Goal: Check status: Check status

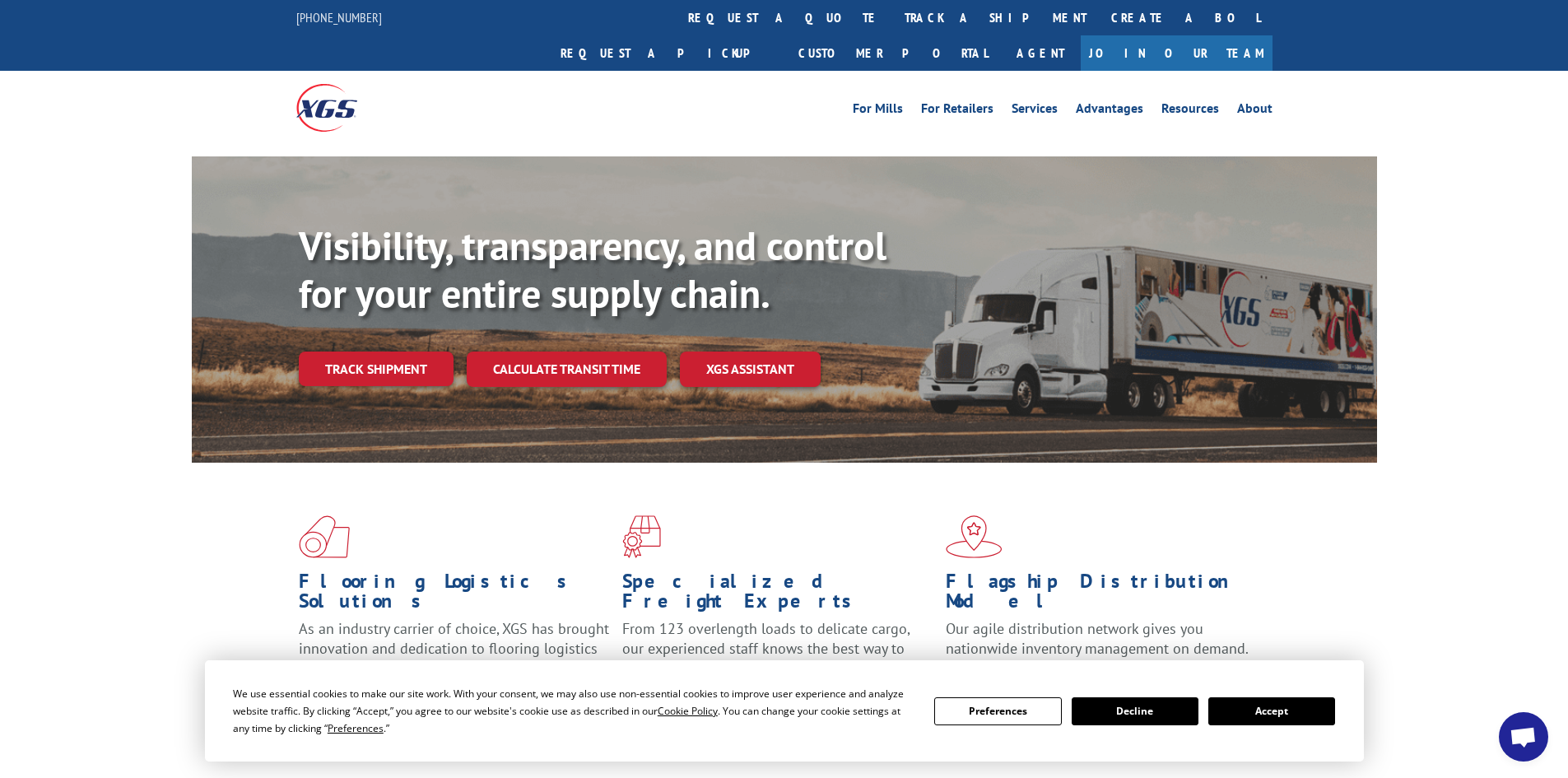
click at [1282, 717] on button "Accept" at bounding box center [1271, 711] width 127 height 28
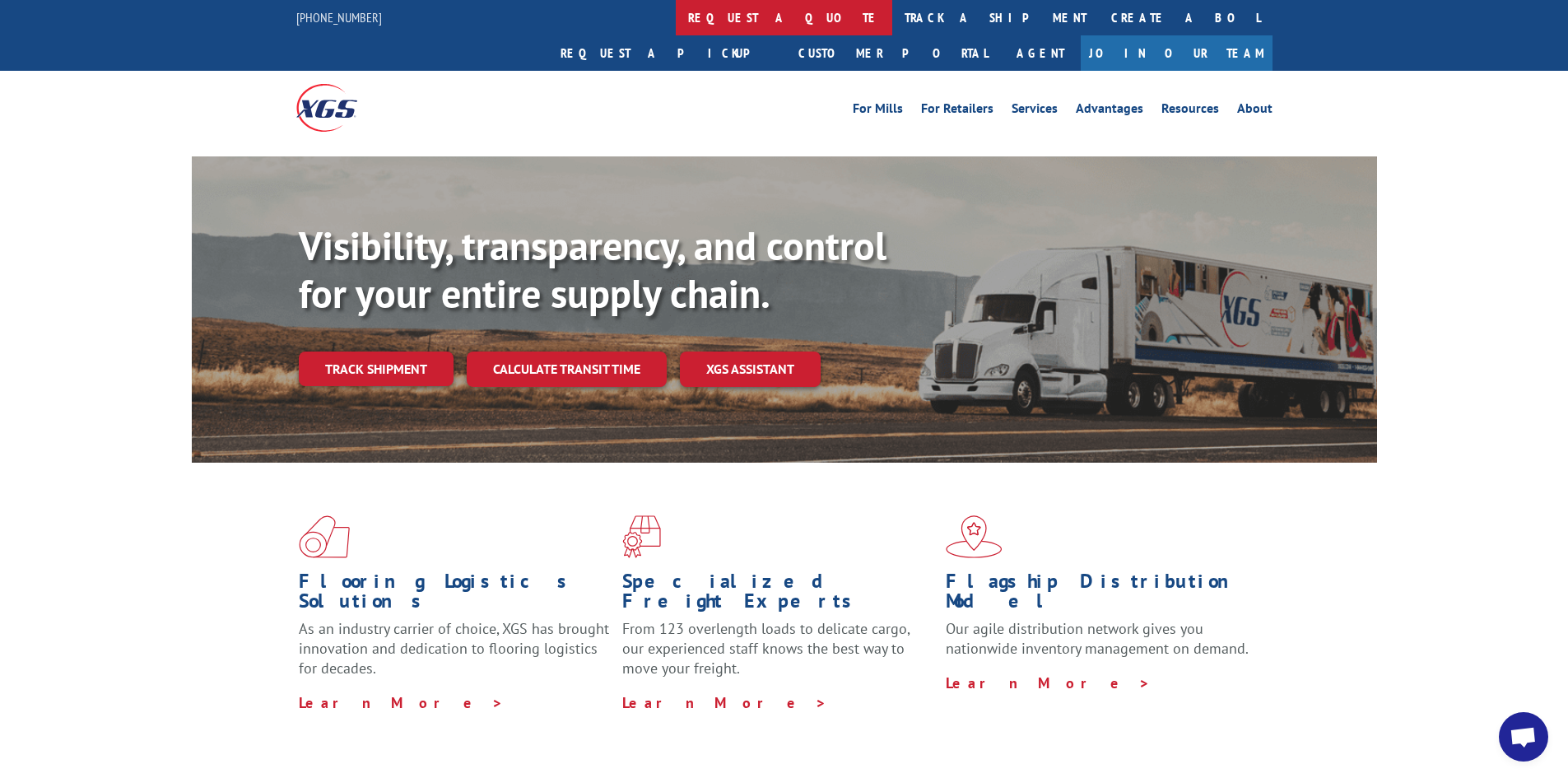
click at [676, 18] on link "request a quote" at bounding box center [784, 18] width 217 height 36
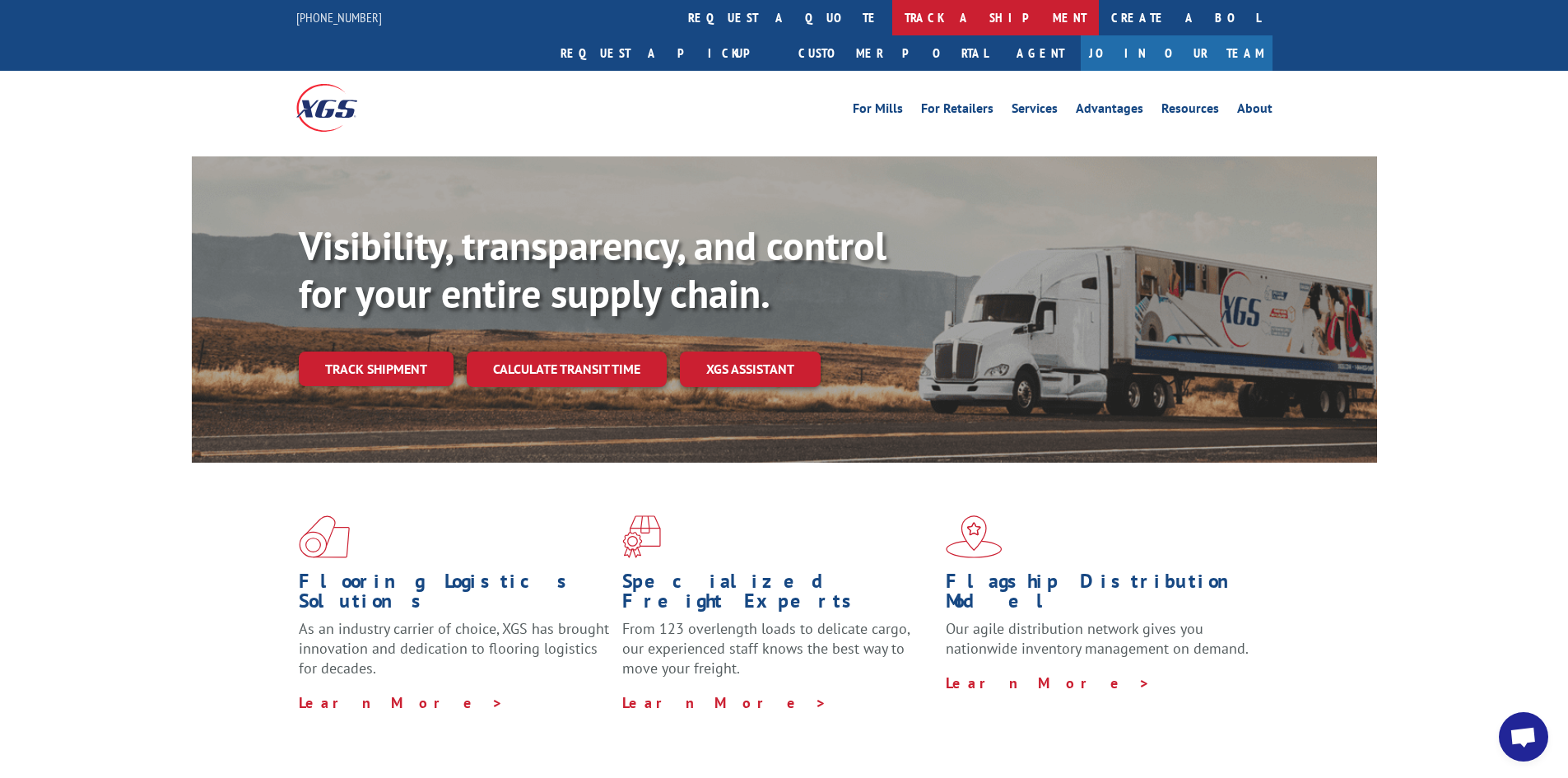
click at [892, 26] on link "track a shipment" at bounding box center [995, 18] width 207 height 36
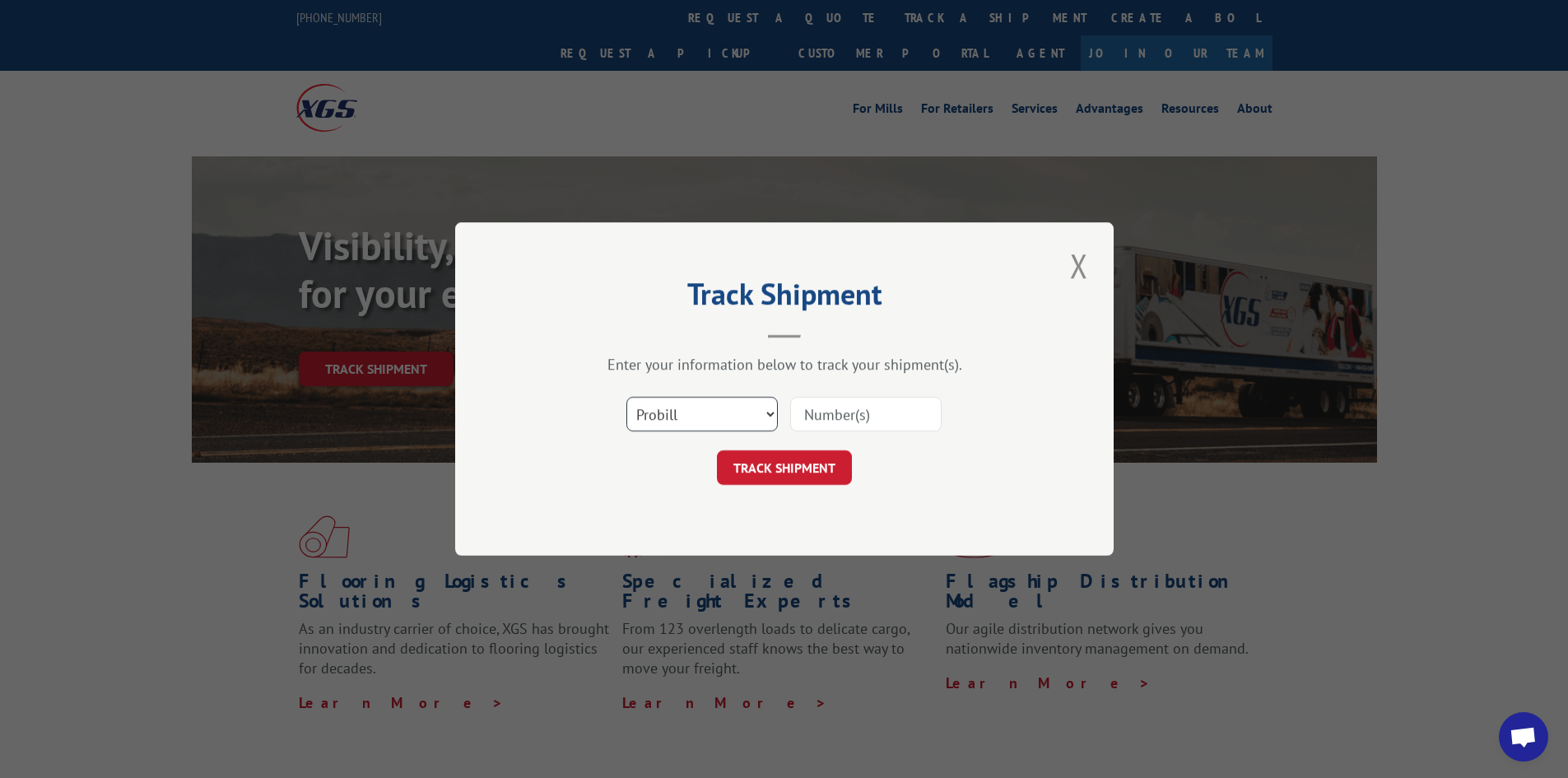
click at [767, 417] on select "Select category... Probill BOL PO" at bounding box center [702, 414] width 151 height 35
select select "bol"
click at [626, 397] on select "Select category... Probill BOL PO" at bounding box center [702, 414] width 151 height 35
click at [857, 411] on input at bounding box center [866, 414] width 151 height 35
paste input "FPX00319027"
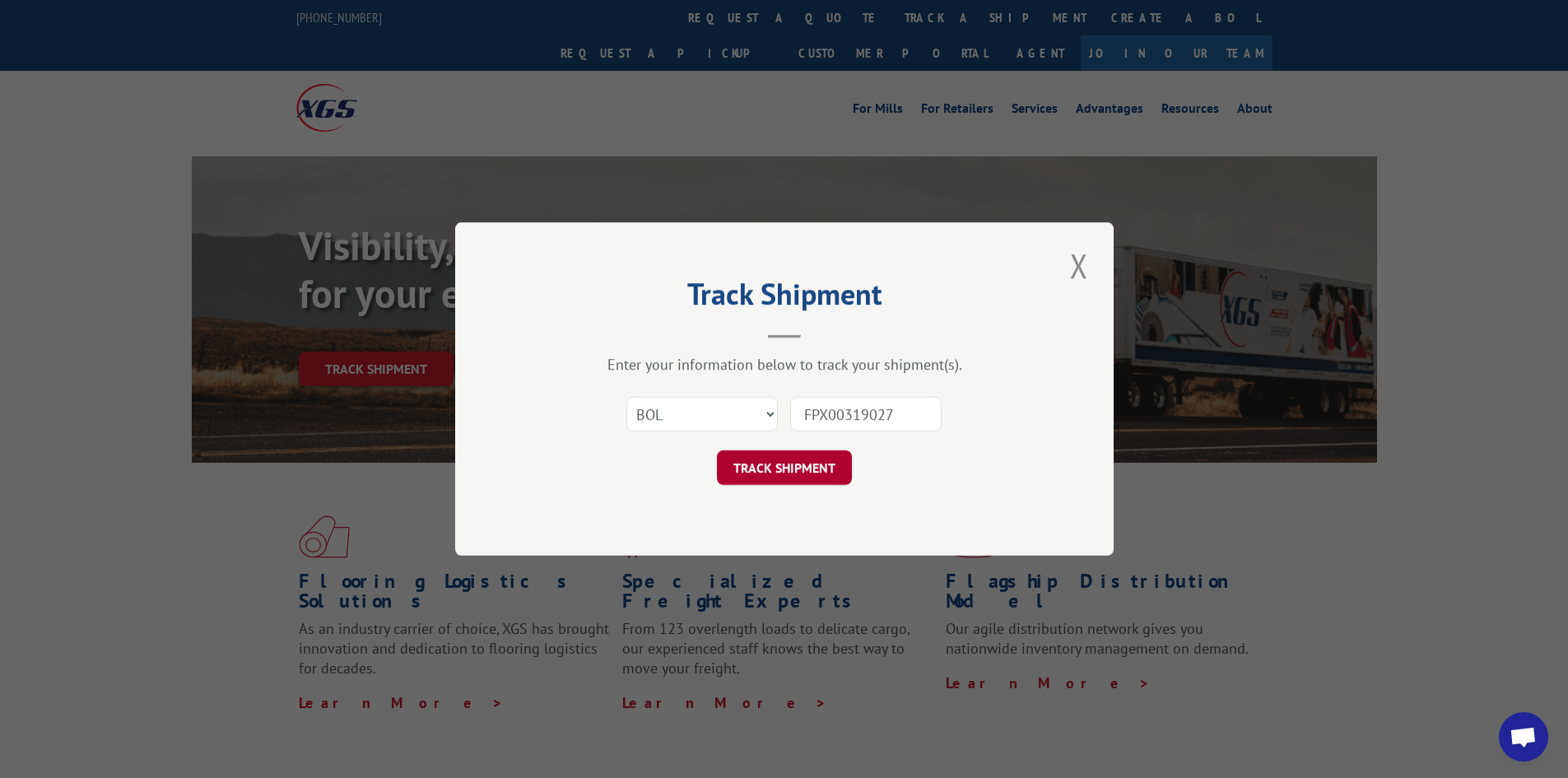
type input "FPX00319027"
click at [818, 465] on button "TRACK SHIPMENT" at bounding box center [784, 468] width 135 height 35
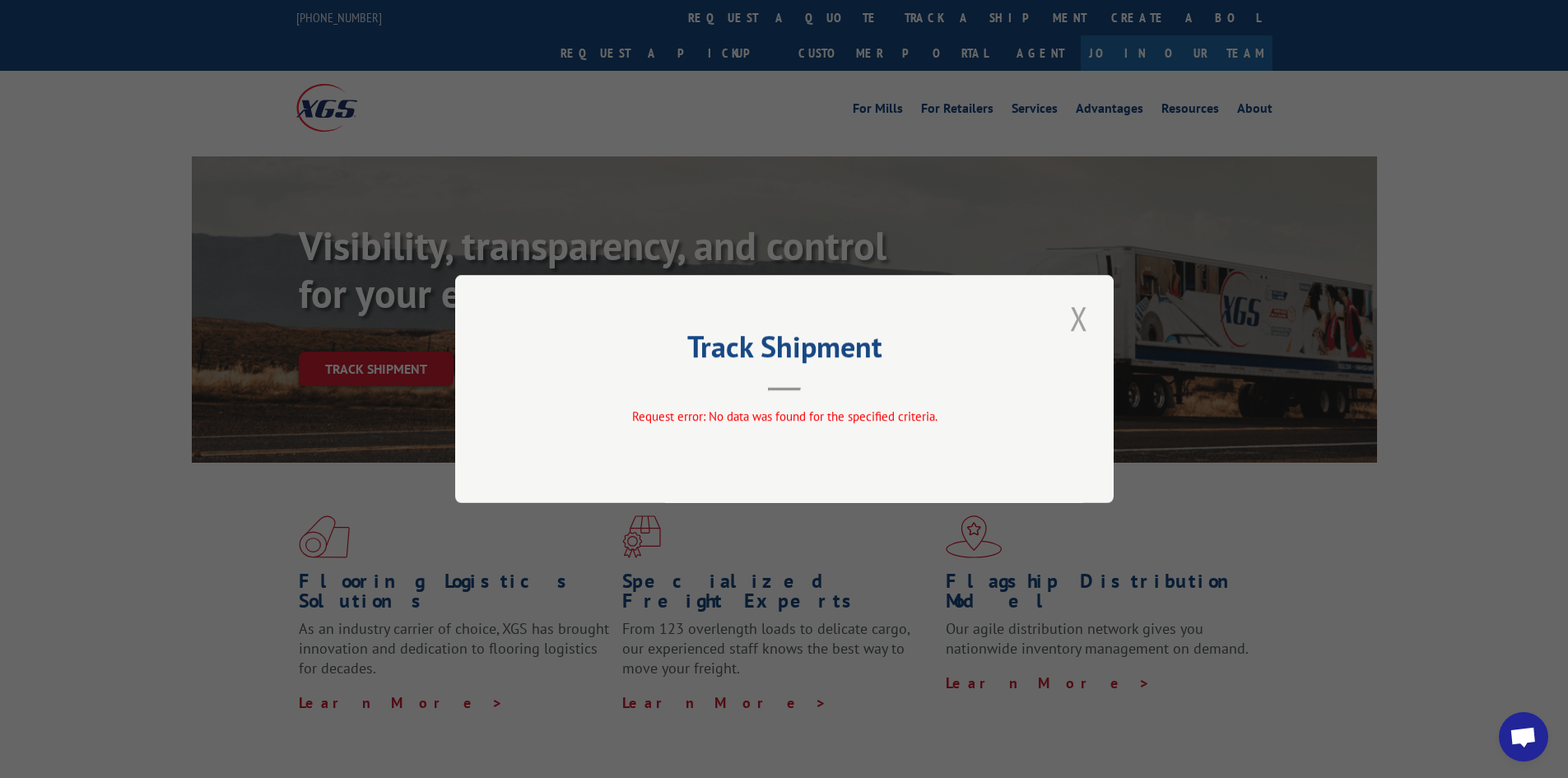
click at [1083, 313] on button "Close modal" at bounding box center [1078, 318] width 28 height 45
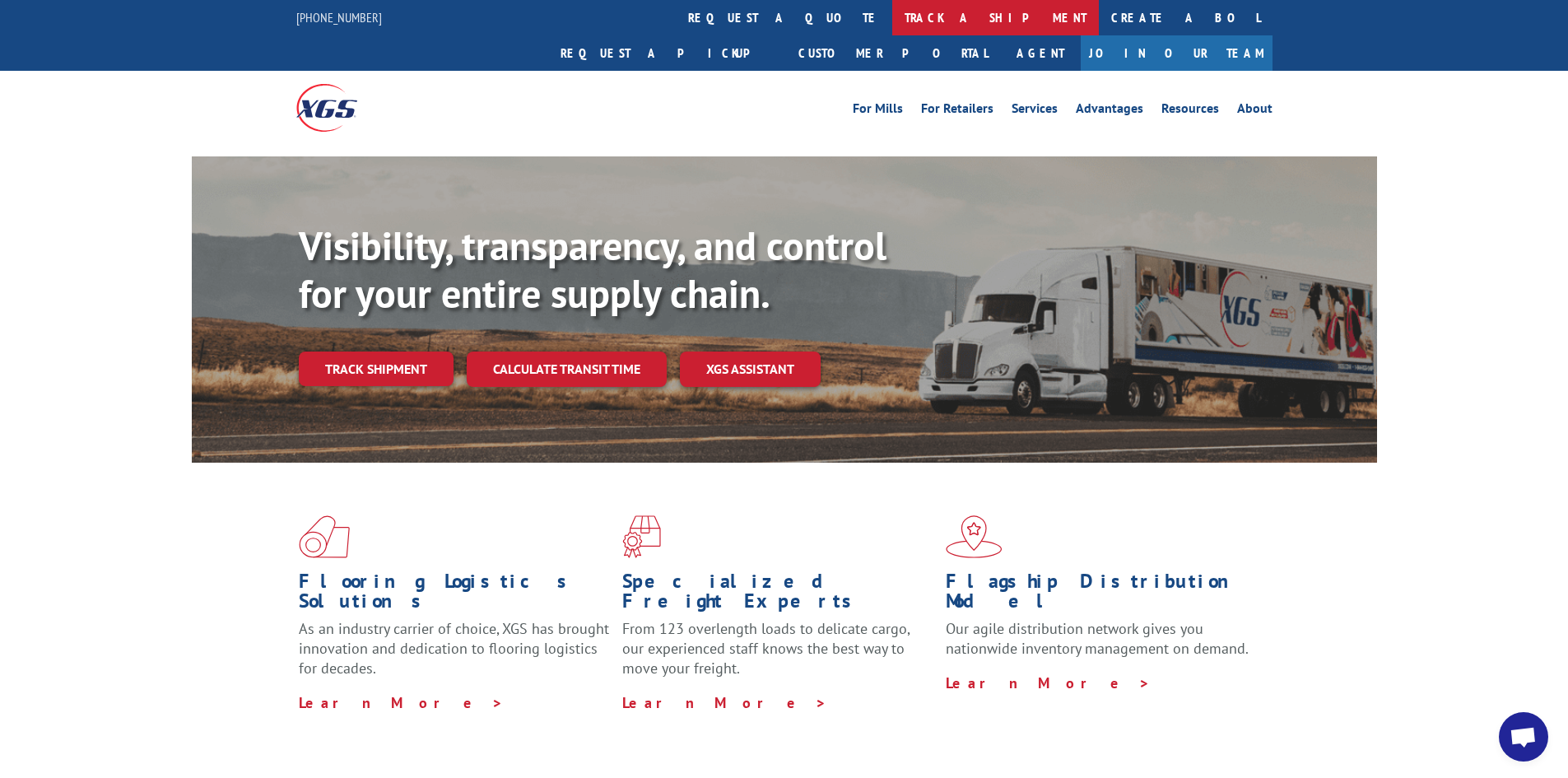
click at [892, 15] on link "track a shipment" at bounding box center [995, 18] width 207 height 36
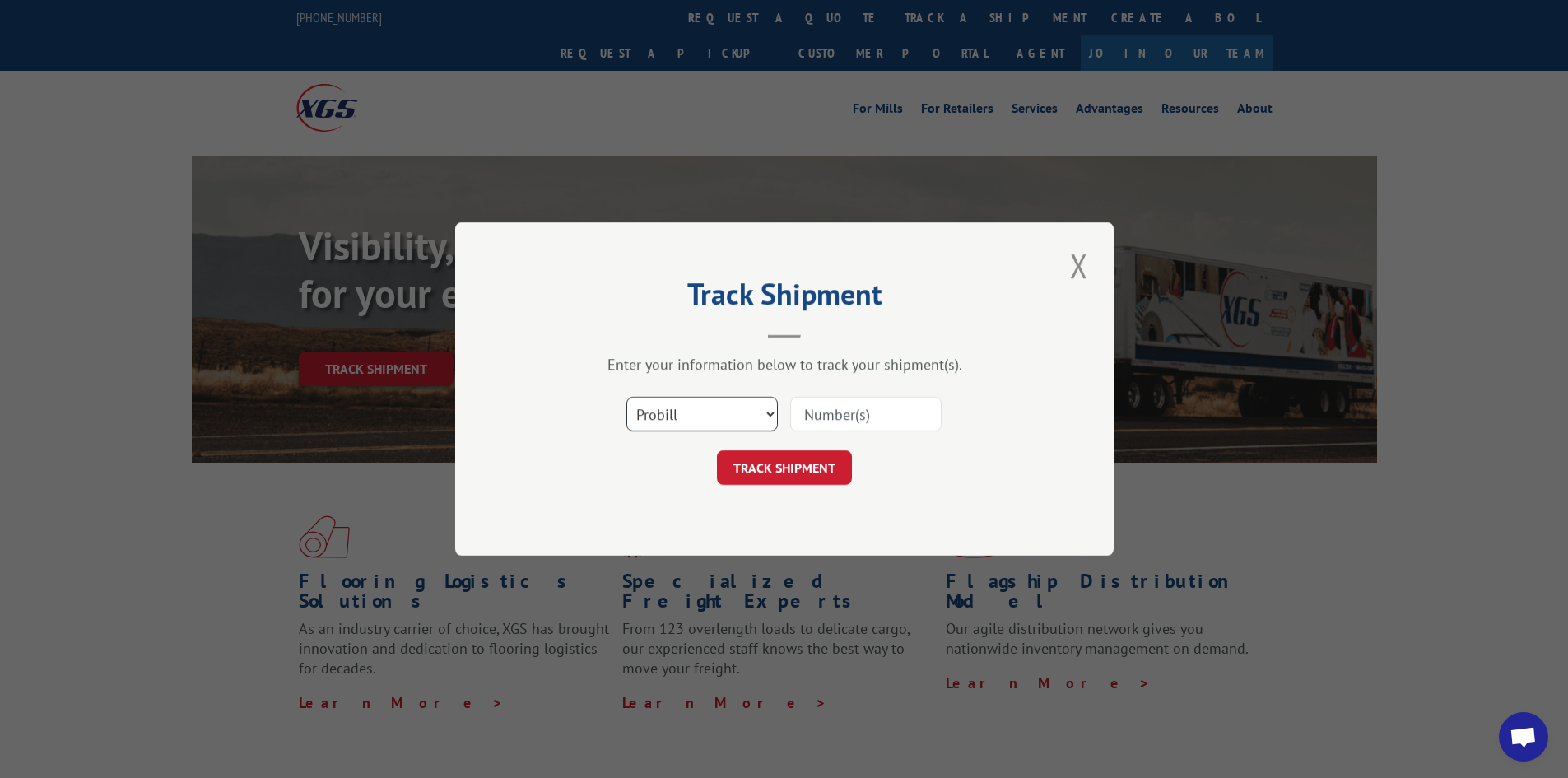
click at [767, 406] on select "Select category... Probill BOL PO" at bounding box center [702, 414] width 151 height 35
select select "po"
click at [626, 397] on select "Select category... Probill BOL PO" at bounding box center [702, 414] width 151 height 35
click at [809, 417] on input at bounding box center [866, 414] width 151 height 35
paste input "FPX00319027"
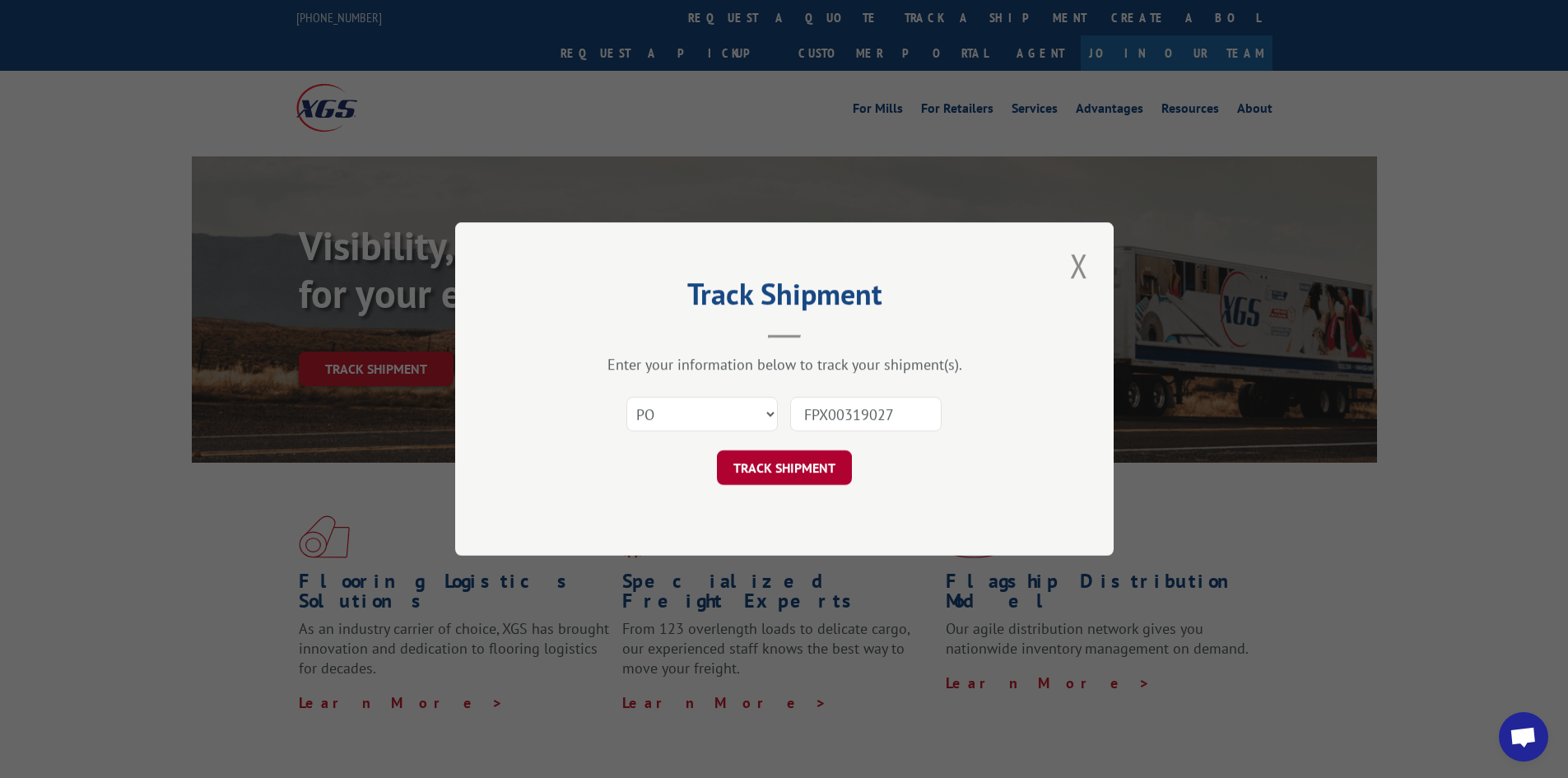
type input "FPX00319027"
click at [819, 463] on button "TRACK SHIPMENT" at bounding box center [784, 468] width 135 height 35
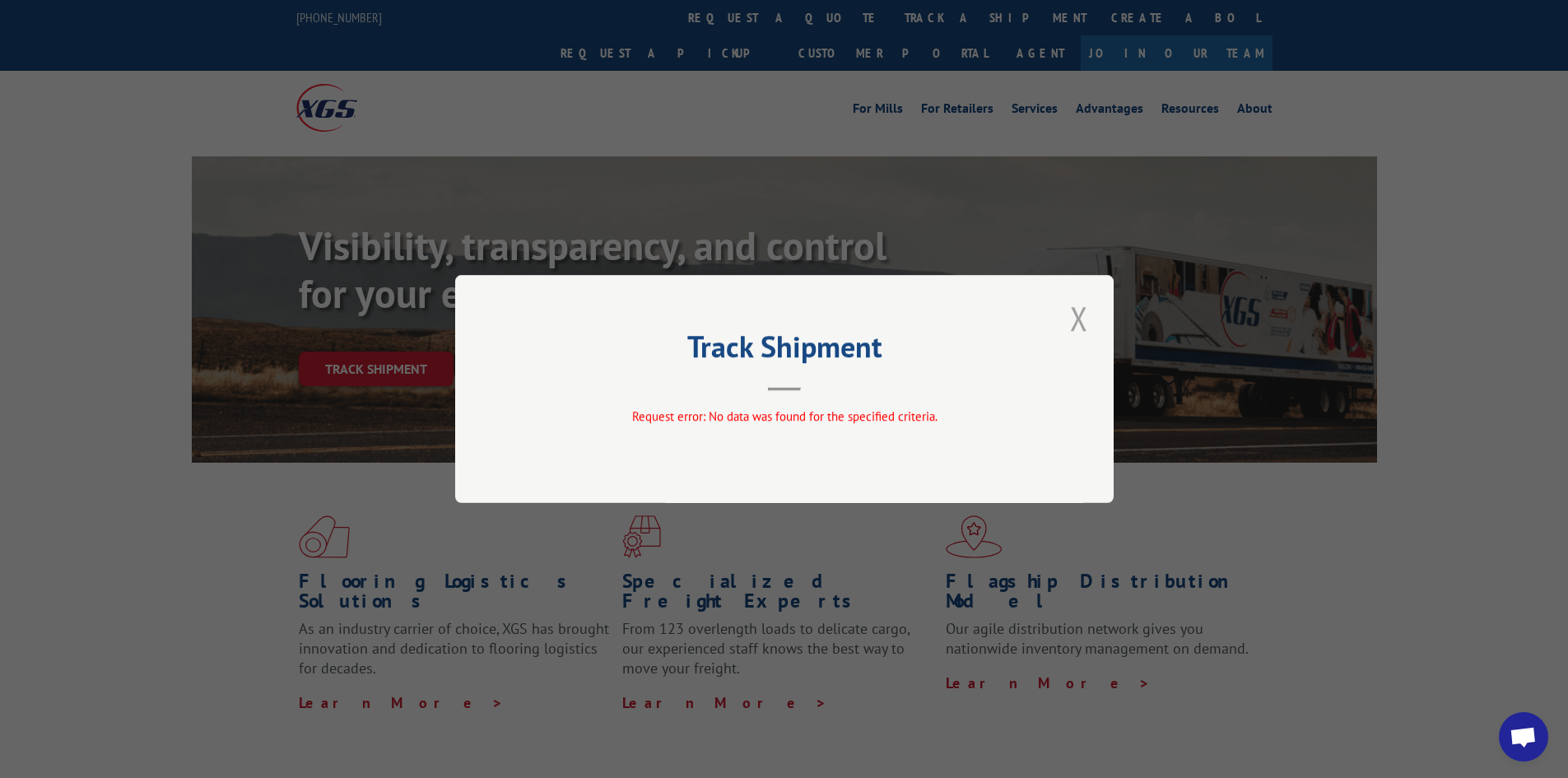
click at [1074, 313] on button "Close modal" at bounding box center [1078, 318] width 28 height 45
